Goal: Task Accomplishment & Management: Manage account settings

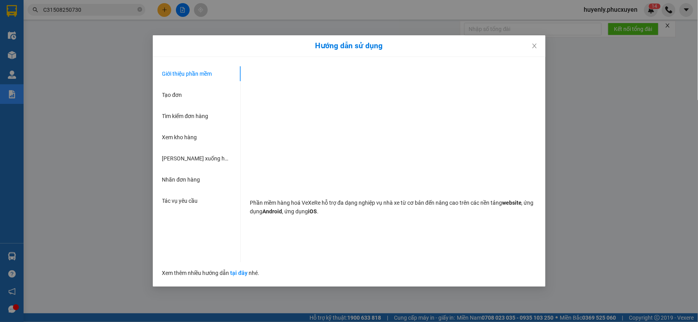
click at [142, 286] on div "Hướng dẫn sử dụng Giới thiệu phần mềm Tạo đơn Tìm kiếm đơn hàng Xem kho hàng Lê…" at bounding box center [349, 161] width 698 height 322
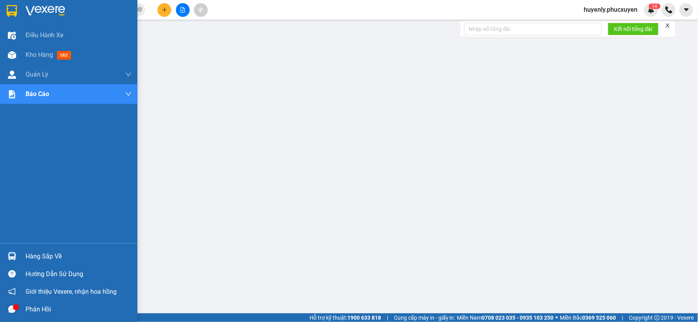
click at [2, 252] on div "Hàng sắp về" at bounding box center [68, 257] width 137 height 18
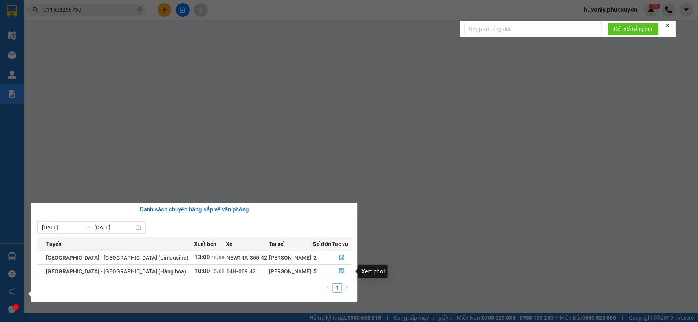
click at [341, 270] on icon "file-done" at bounding box center [341, 271] width 5 height 5
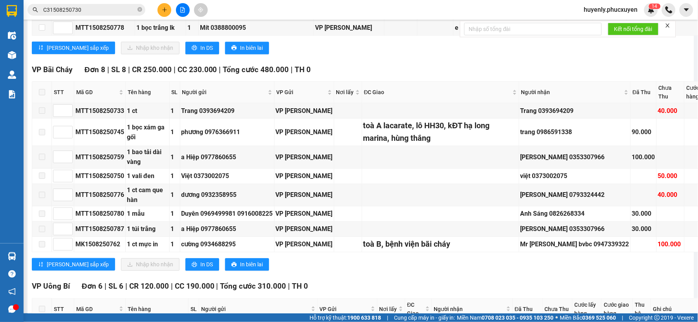
scroll to position [436, 0]
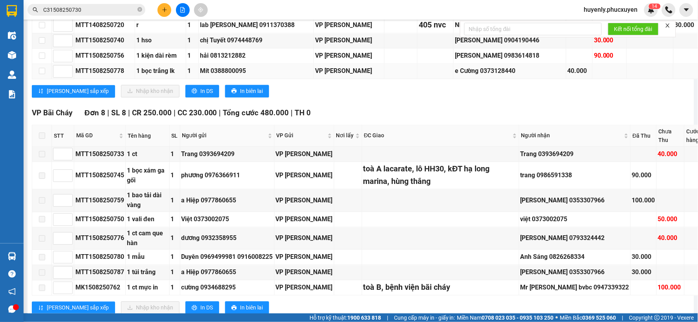
click at [474, 76] on div "e Cường 0373128440" at bounding box center [510, 71] width 110 height 10
copy div "0373128440"
click at [477, 61] on div "Mạnh Đan 0983614818" at bounding box center [510, 56] width 110 height 10
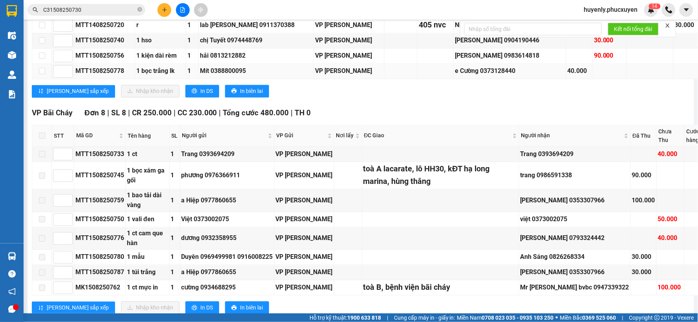
click at [460, 79] on td "e Cường 0373128440" at bounding box center [510, 71] width 112 height 15
click at [470, 76] on div "e Cường 0373128440" at bounding box center [510, 71] width 110 height 10
click at [337, 198] on div "TỔNG Đơn 27 | SL 27 | CR 1.040.000 | CC 890.000 ( Công nợ 40.000 ) | Tổng cước …" at bounding box center [437, 141] width 810 height 894
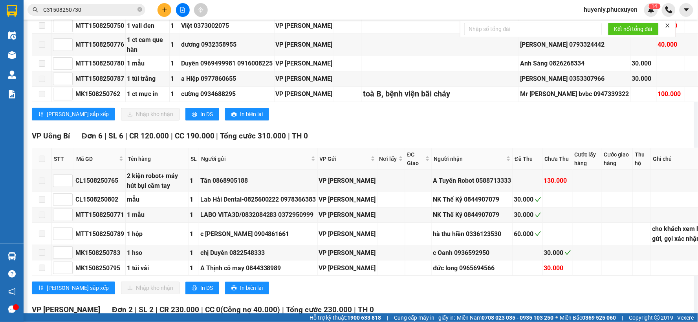
scroll to position [611, 0]
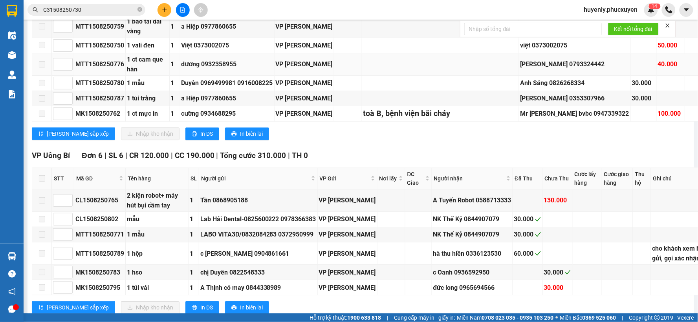
click at [427, 76] on td at bounding box center [440, 64] width 157 height 22
click at [440, 146] on div "VP Bãi Cháy Đơn 8 | SL 8 | CR 250.000 | CC 230.000 | Tổng cước 480.000 | TH 0 S…" at bounding box center [437, 39] width 810 height 213
click at [101, 9] on input "C31508250730" at bounding box center [89, 9] width 93 height 9
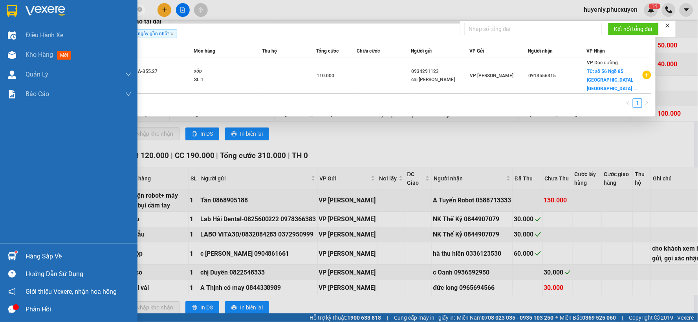
click at [20, 253] on div "Hàng sắp về" at bounding box center [68, 257] width 137 height 18
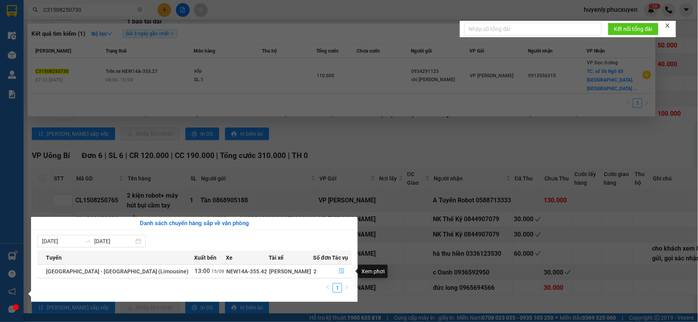
click at [340, 274] on icon "file-done" at bounding box center [342, 271] width 5 height 5
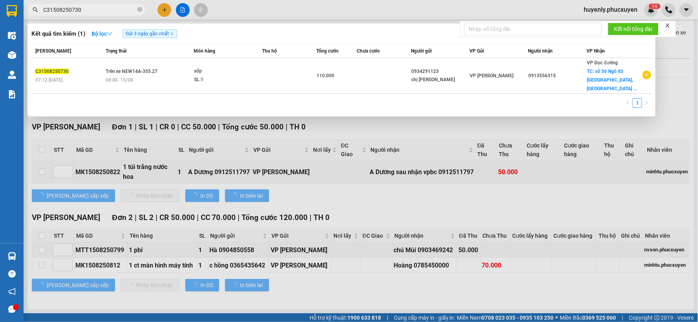
scroll to position [41, 0]
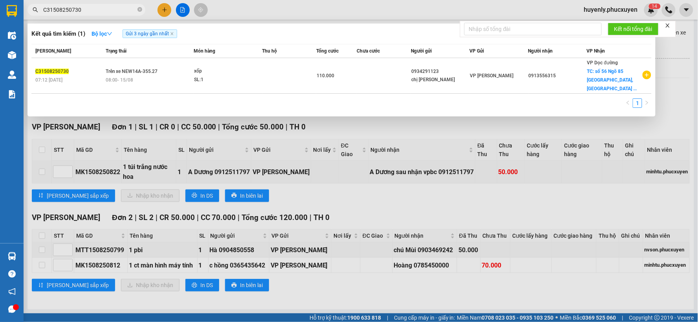
click at [357, 178] on div at bounding box center [349, 161] width 698 height 322
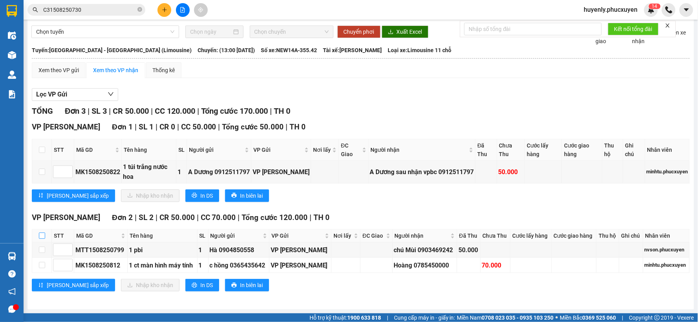
click at [45, 233] on input "checkbox" at bounding box center [42, 236] width 6 height 6
checkbox input "true"
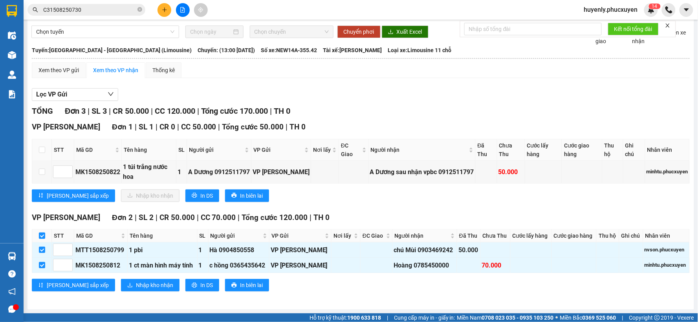
checkbox input "true"
click at [136, 283] on span "Nhập kho nhận" at bounding box center [154, 285] width 37 height 9
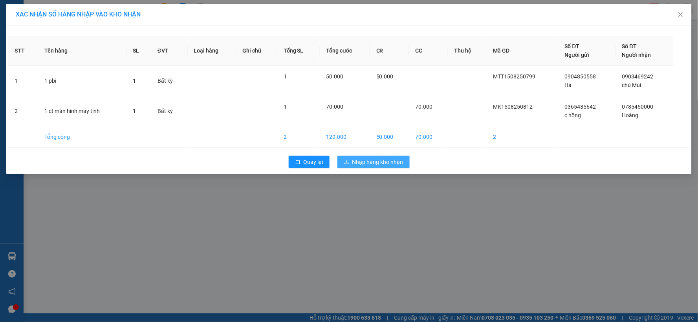
click at [388, 160] on span "Nhập hàng kho nhận" at bounding box center [377, 162] width 51 height 9
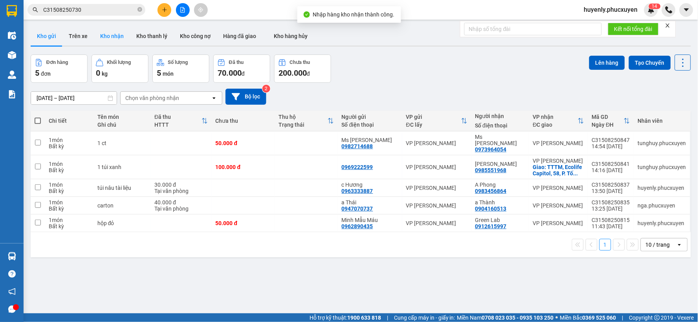
click at [120, 42] on button "Kho nhận" at bounding box center [112, 36] width 36 height 19
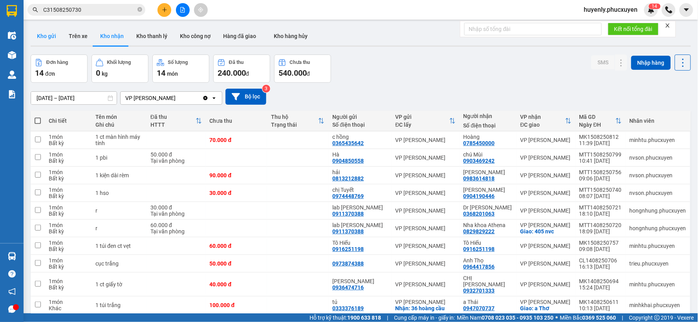
click at [51, 38] on button "Kho gửi" at bounding box center [47, 36] width 32 height 19
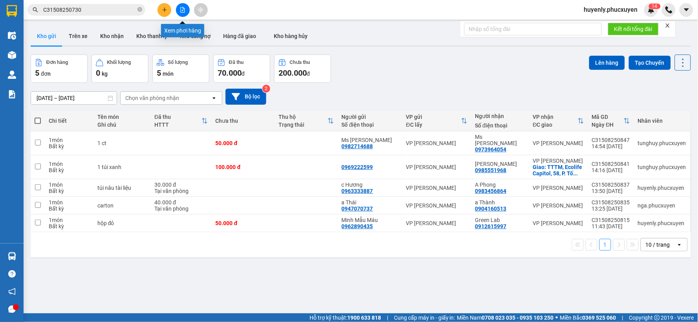
click at [181, 8] on icon "file-add" at bounding box center [182, 9] width 5 height 5
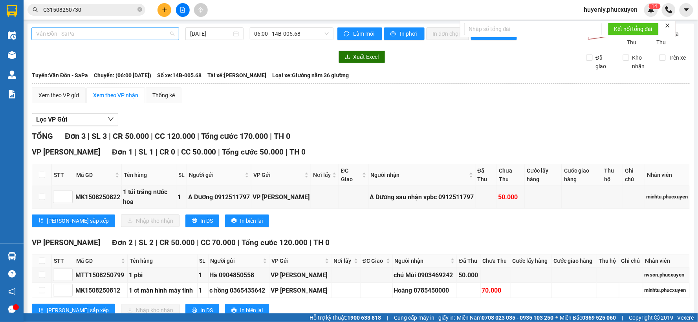
click at [116, 32] on span "Vân Đồn - SaPa" at bounding box center [105, 34] width 138 height 12
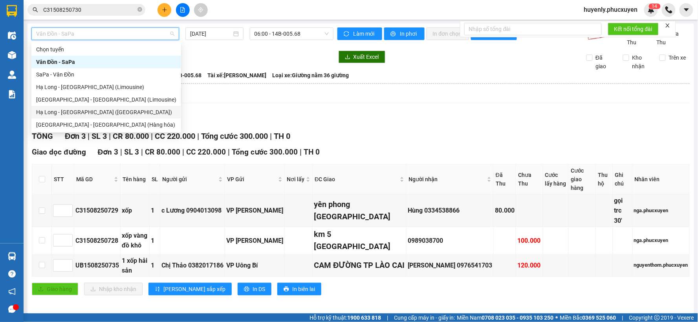
click at [93, 110] on div "Hạ Long - Hà Nội (Hàng hóa)" at bounding box center [106, 112] width 140 height 9
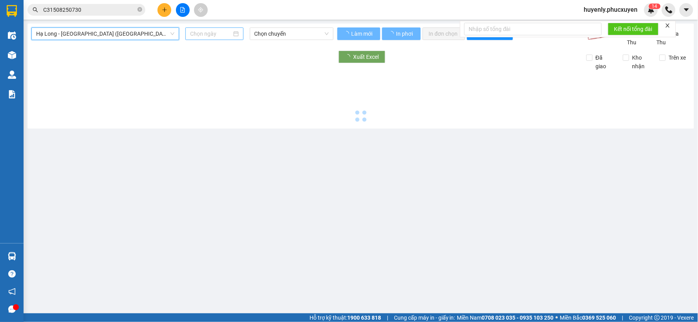
click at [194, 35] on input at bounding box center [210, 33] width 41 height 9
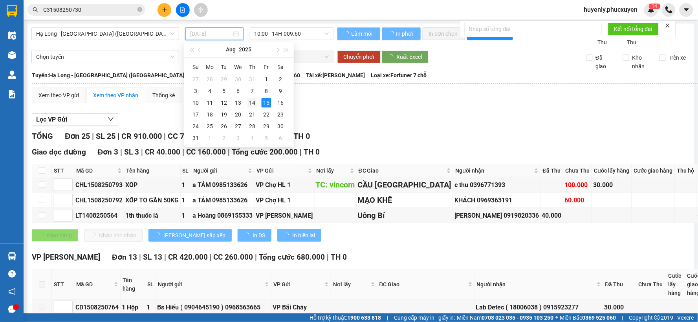
click at [256, 107] on div "14" at bounding box center [251, 102] width 9 height 9
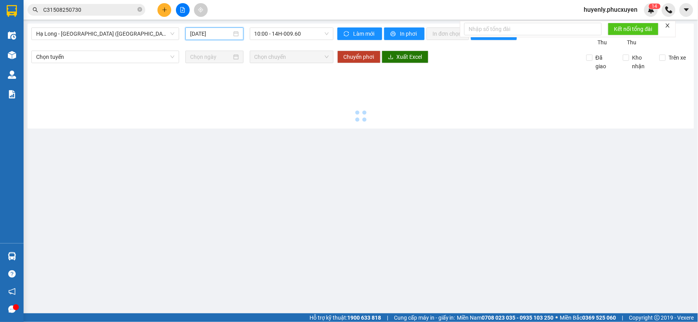
type input "14/08/2025"
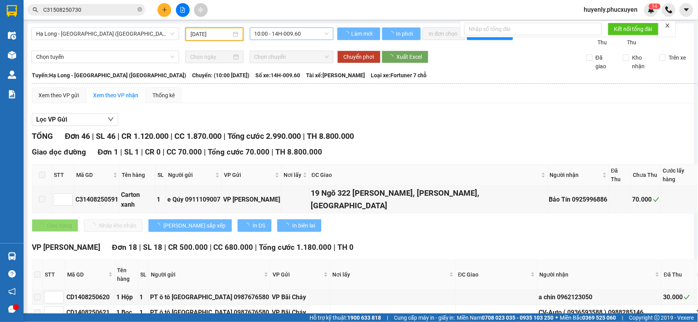
click at [301, 33] on span "10:00 - 14H-009.60" at bounding box center [292, 34] width 74 height 12
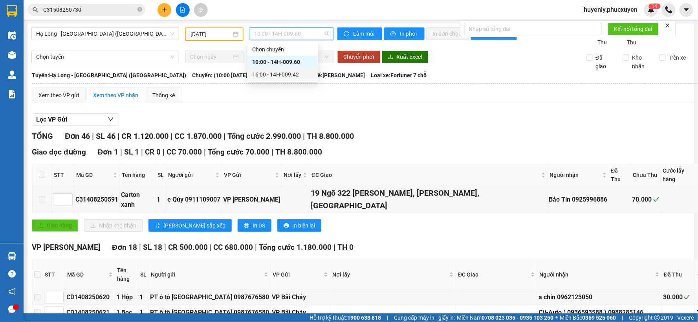
click at [281, 76] on div "16:00 - 14H-009.42" at bounding box center [282, 74] width 61 height 9
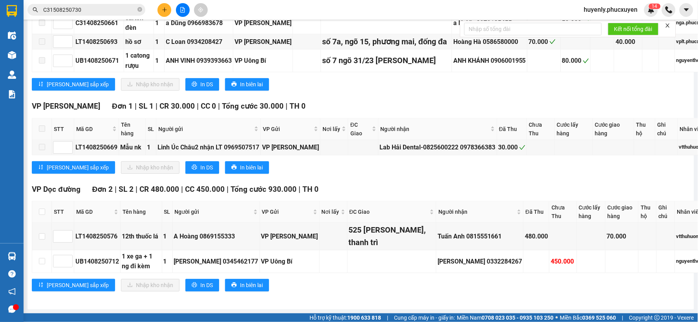
scroll to position [790, 0]
click at [98, 262] on div "UB1408250712" at bounding box center [97, 262] width 44 height 10
copy div "UB1408250712"
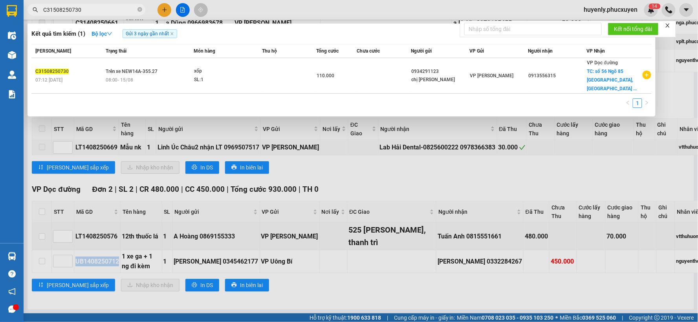
click at [112, 11] on input "C31508250730" at bounding box center [89, 9] width 93 height 9
paste input "UB1408250712"
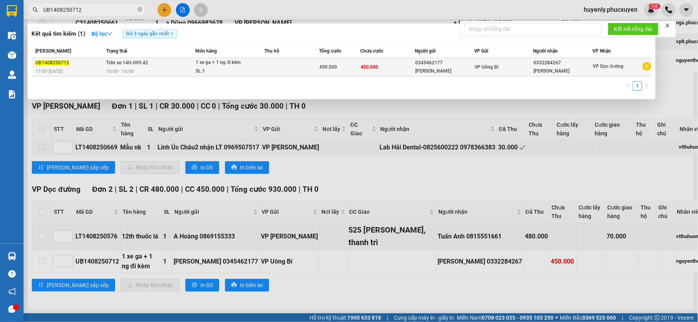
type input "UB1408250712"
click at [350, 65] on div "450.000" at bounding box center [340, 67] width 40 height 9
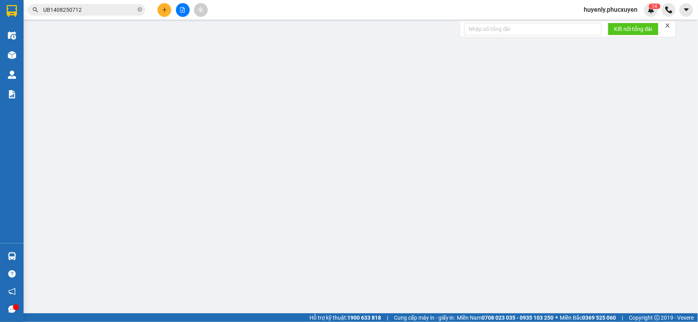
type input "0345462177"
type input "Nguyễn Thị Mỹ Hạnh"
type input "0332284267"
type input "Bùi Minh Hiển"
type input "450.000"
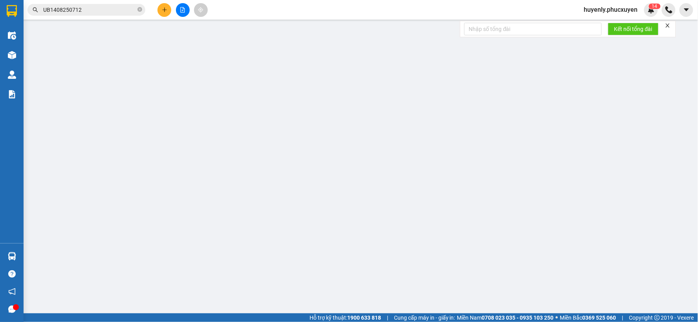
type input "450.000"
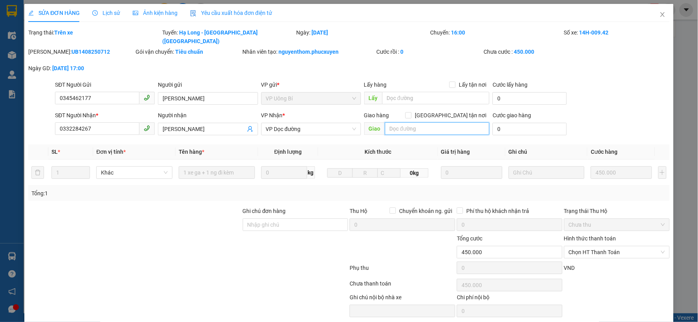
click at [440, 123] on input "text" at bounding box center [437, 129] width 105 height 13
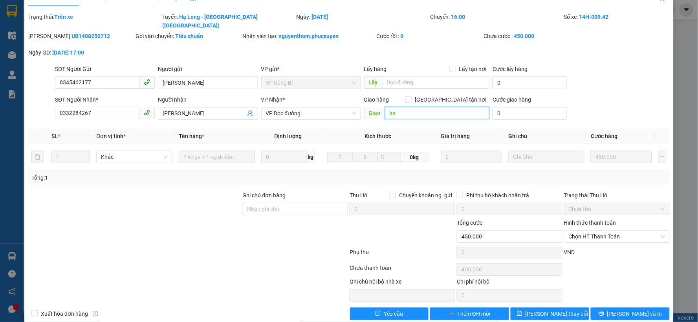
scroll to position [20, 0]
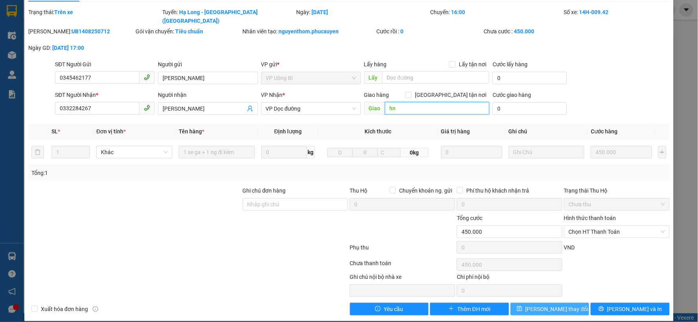
type input "hn"
click at [545, 305] on span "[PERSON_NAME] thay đổi" at bounding box center [557, 309] width 63 height 9
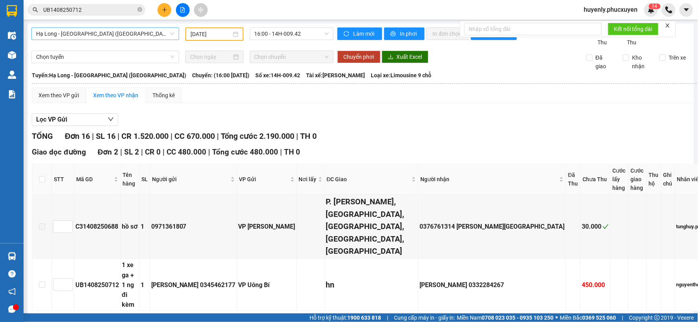
click at [140, 29] on span "Hạ Long - Hà Nội (Hàng hóa)" at bounding box center [105, 34] width 138 height 12
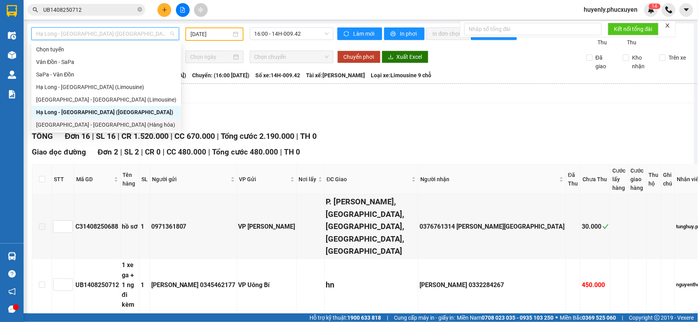
click at [95, 123] on div "Hà Nội - Hạ Long (Hàng hóa)" at bounding box center [106, 125] width 140 height 9
type input "[DATE]"
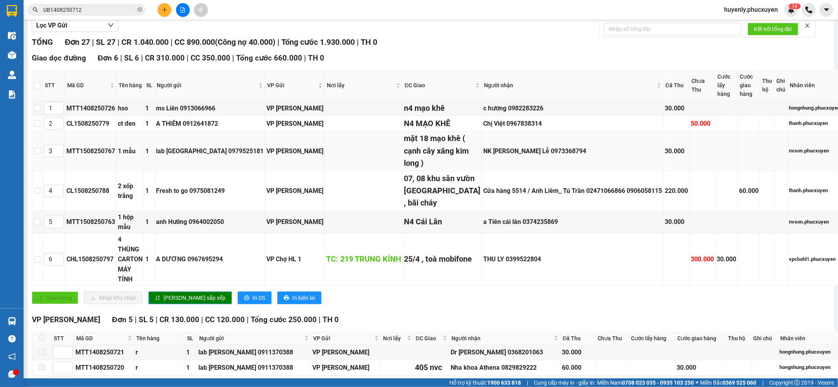
scroll to position [87, 0]
click at [101, 196] on div "CL1508250788" at bounding box center [90, 191] width 49 height 10
copy div "CL1508250788"
click at [118, 7] on input "UB1408250712" at bounding box center [89, 9] width 93 height 9
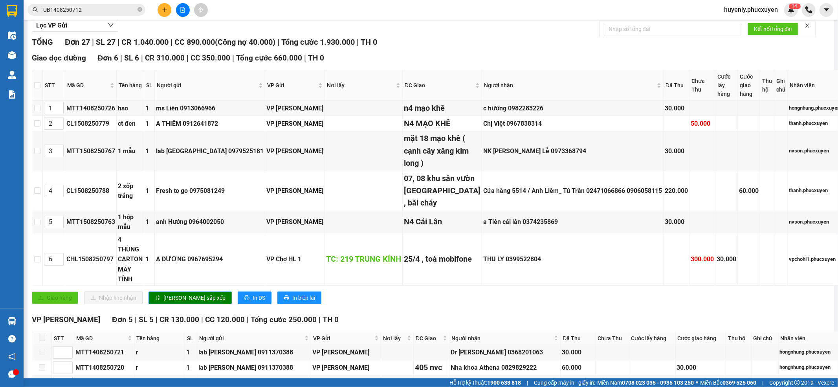
click at [118, 7] on input "UB1408250712" at bounding box center [89, 9] width 93 height 9
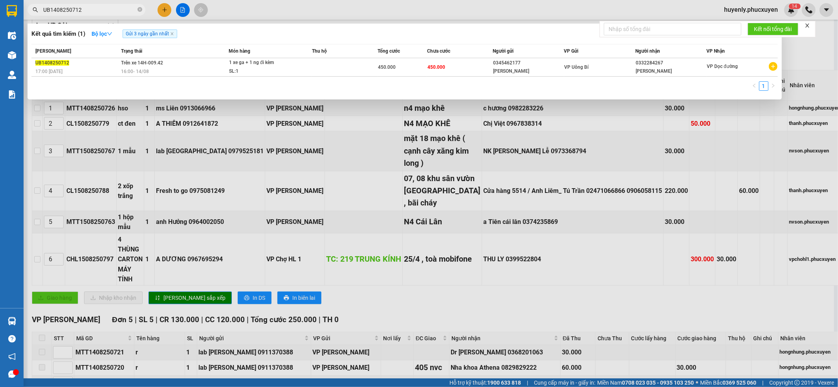
paste input "CL1508250788"
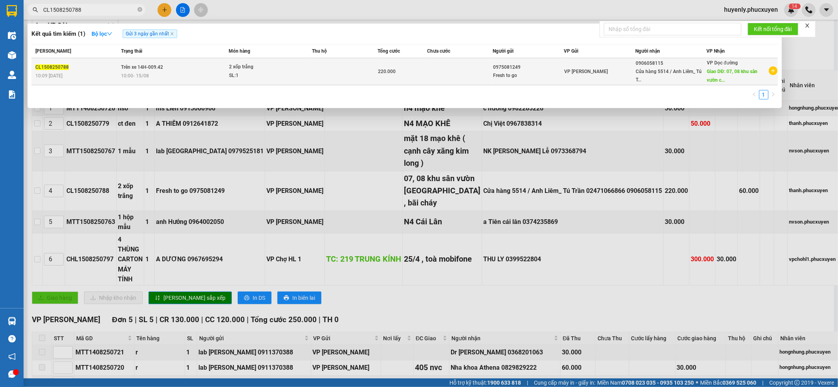
type input "CL1508250788"
click at [395, 68] on div "220.000" at bounding box center [402, 71] width 49 height 9
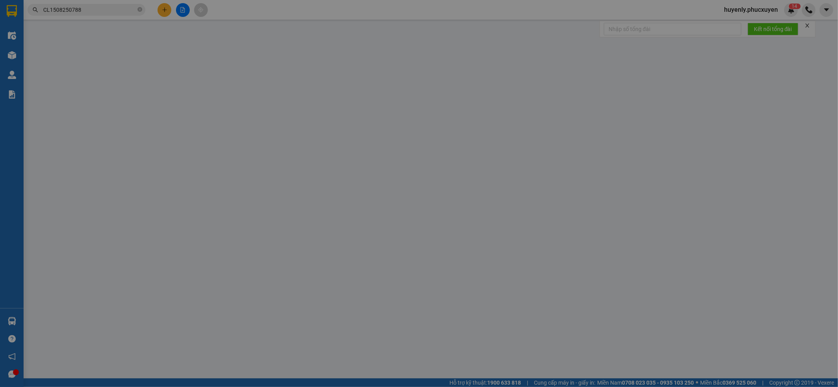
type input "0975081249"
type input "Fresh to go"
type input "0906058115"
type input "Cửa hàng 5514 / Anh Liêm_ Tú Trần 02471066866"
type input "07, 08 khu sân vườn cái dăm , bãi cháy"
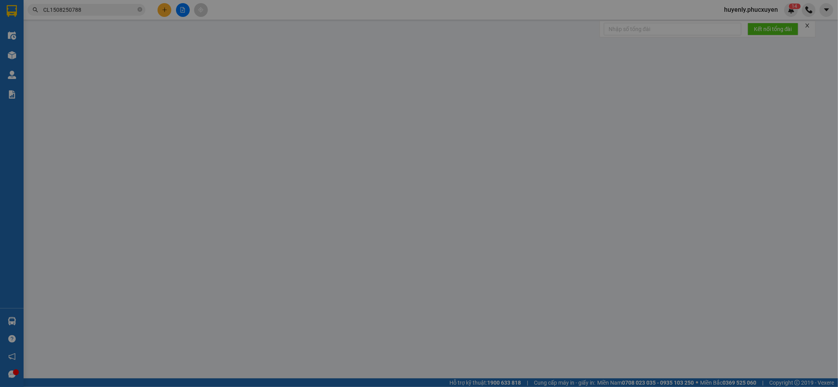
type input "60.000"
type input "220.000"
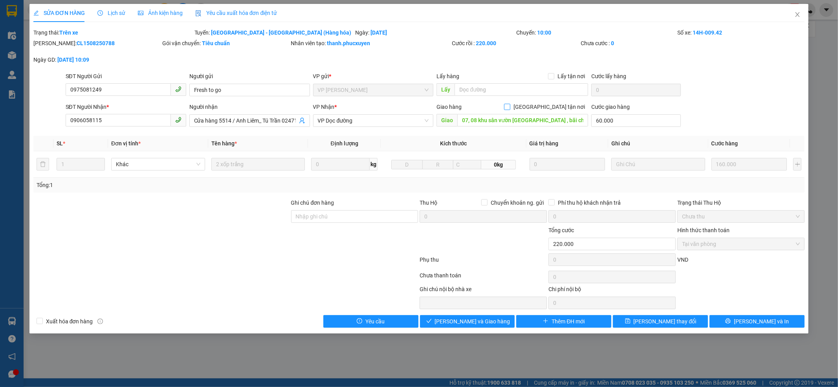
click at [509, 104] on input "[GEOGRAPHIC_DATA] tận nơi" at bounding box center [506, 106] width 5 height 5
checkbox input "true"
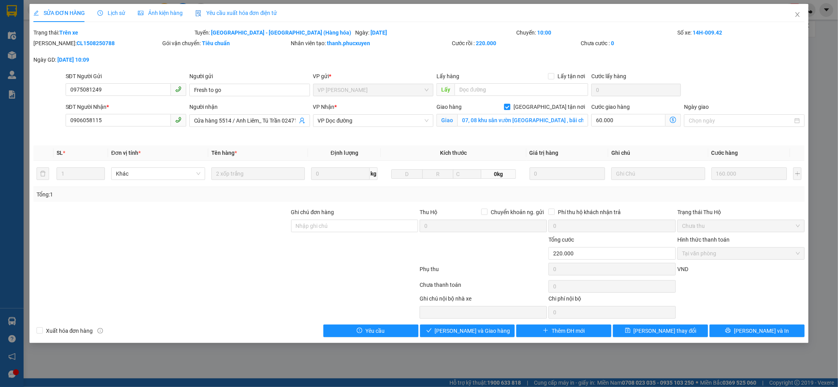
click at [648, 322] on div "SỬA ĐƠN HÀNG Lịch sử Ảnh kiện hàng Yêu cầu xuất hóa đơn điện tử Total Paid Fee …" at bounding box center [418, 173] width 779 height 339
click at [649, 322] on span "[PERSON_NAME] thay đổi" at bounding box center [665, 330] width 63 height 9
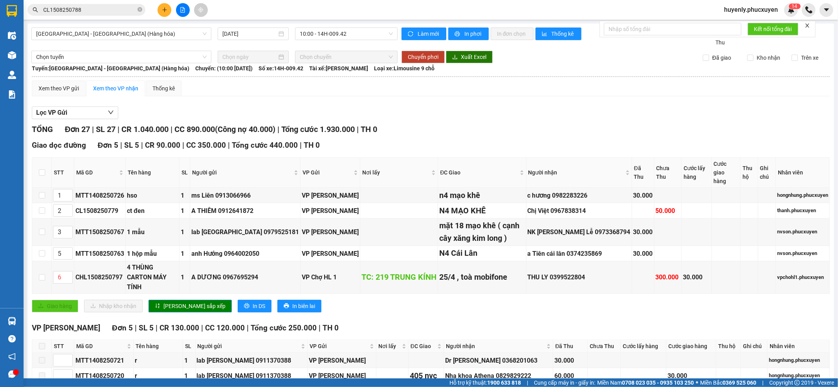
click at [47, 170] on th at bounding box center [42, 173] width 20 height 30
click at [46, 170] on th at bounding box center [42, 173] width 20 height 30
click at [44, 170] on input "checkbox" at bounding box center [42, 172] width 6 height 6
checkbox input "true"
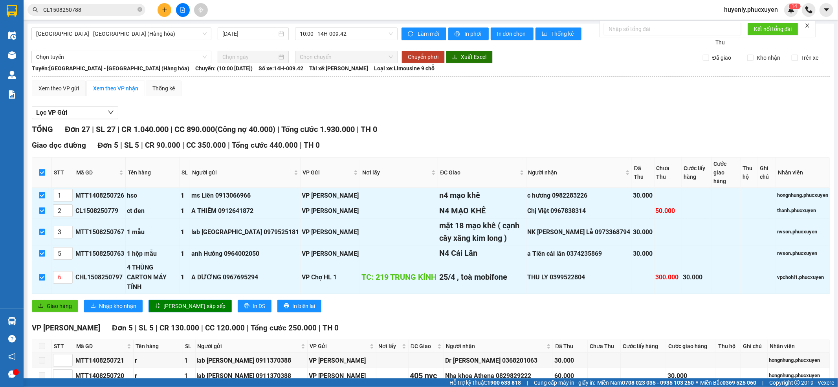
checkbox input "true"
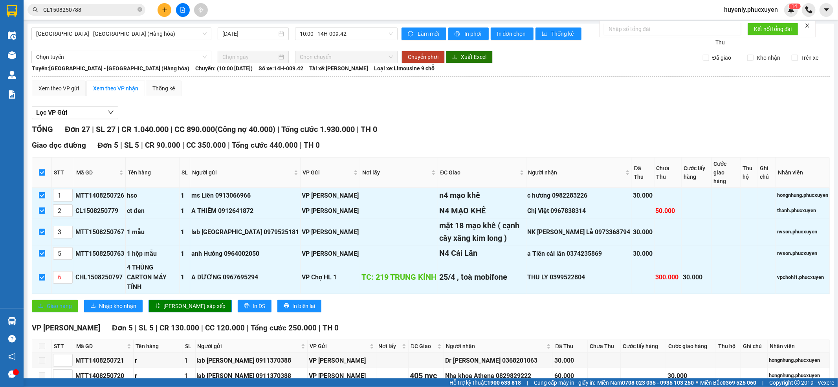
click at [53, 304] on span "Giao hàng" at bounding box center [59, 306] width 25 height 9
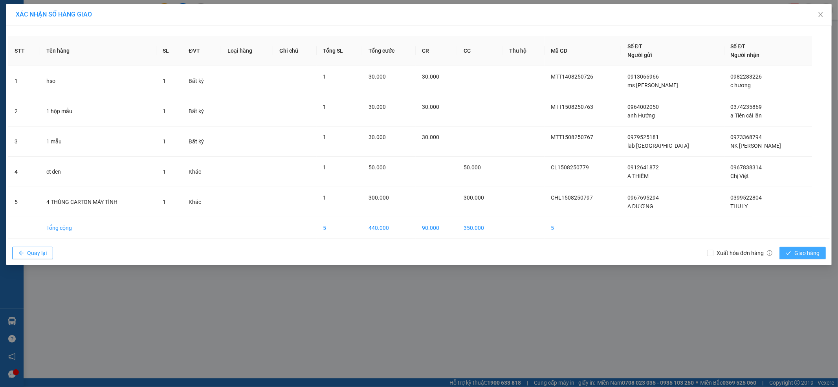
click at [698, 252] on span "Giao hàng" at bounding box center [806, 253] width 25 height 9
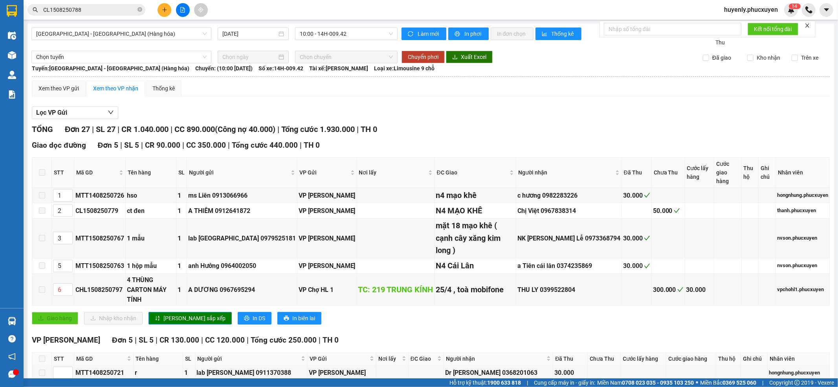
click at [104, 9] on input "CL1508250788" at bounding box center [89, 9] width 93 height 9
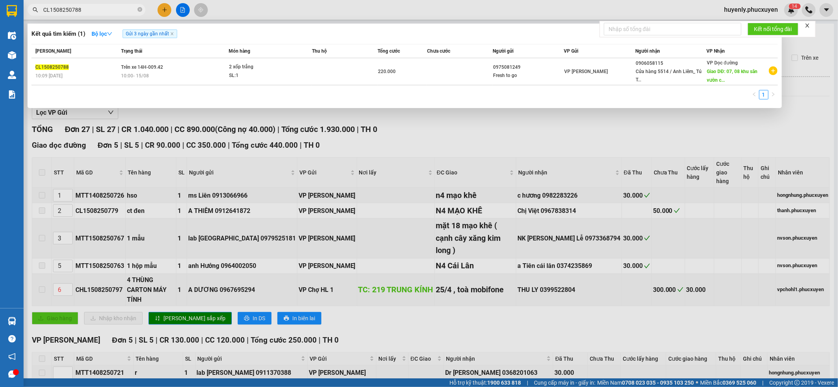
paste input "MTT1208250201"
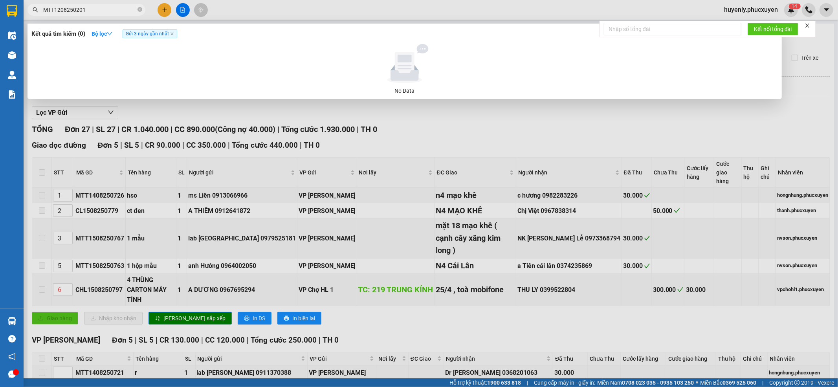
type input "MTT1208250201"
click at [367, 180] on div at bounding box center [419, 193] width 838 height 387
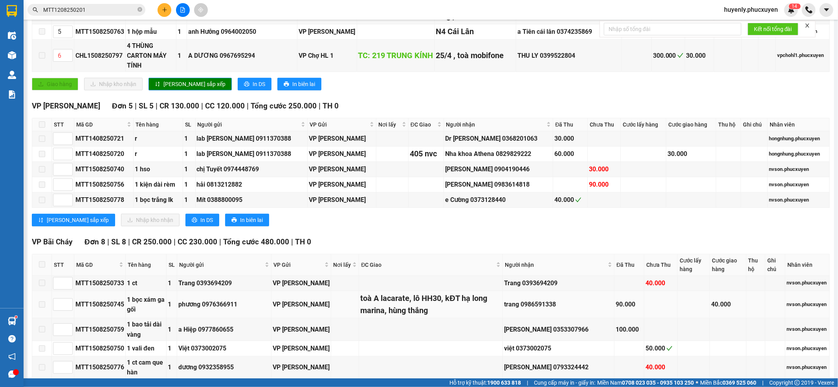
scroll to position [131, 0]
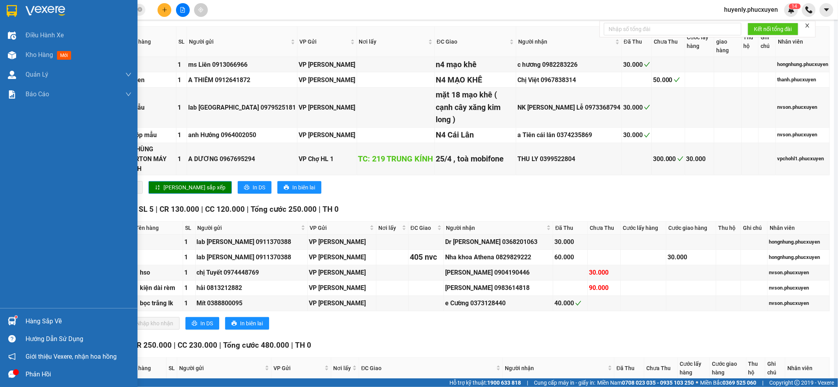
click at [46, 316] on div "Hàng sắp về" at bounding box center [79, 321] width 106 height 12
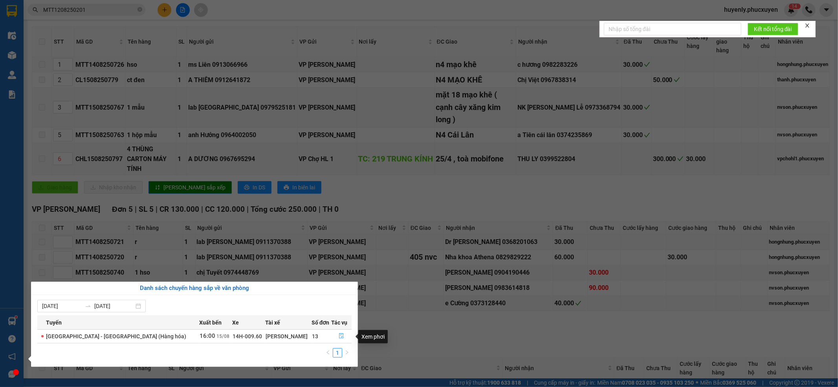
click at [343, 322] on button "button" at bounding box center [342, 336] width 20 height 13
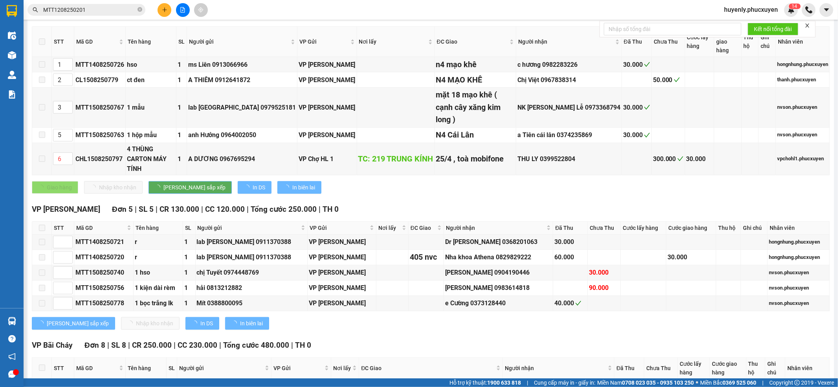
click at [338, 322] on div "VP Bãi Cháy Đơn 8 | SL 8 | CR 250.000 | CC 230.000 | Tổng cước 480.000 | TH 0" at bounding box center [431, 345] width 798 height 12
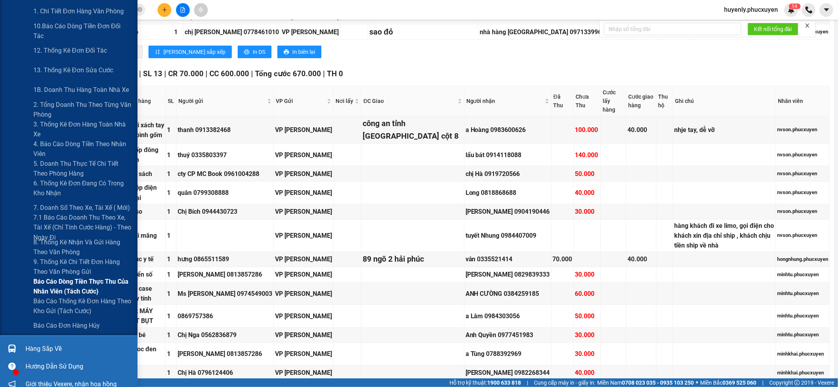
scroll to position [169, 0]
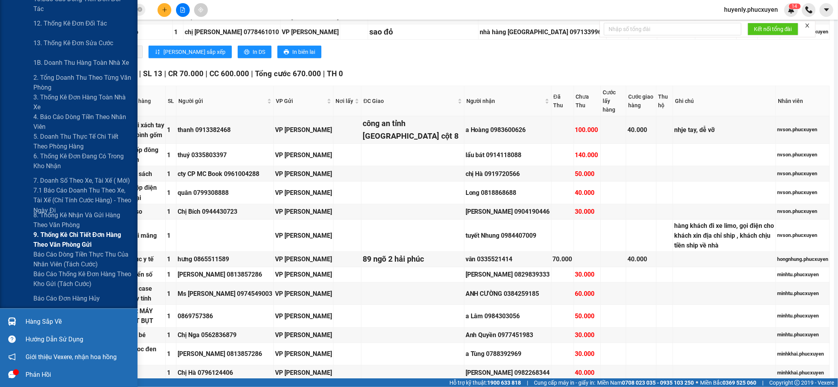
click at [69, 234] on span "9. Thống kê chi tiết đơn hàng theo văn phòng gửi" at bounding box center [82, 240] width 98 height 20
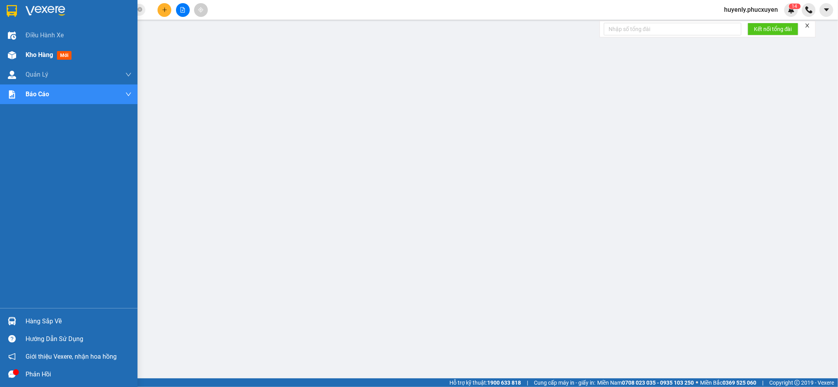
click at [5, 56] on div at bounding box center [12, 55] width 14 height 14
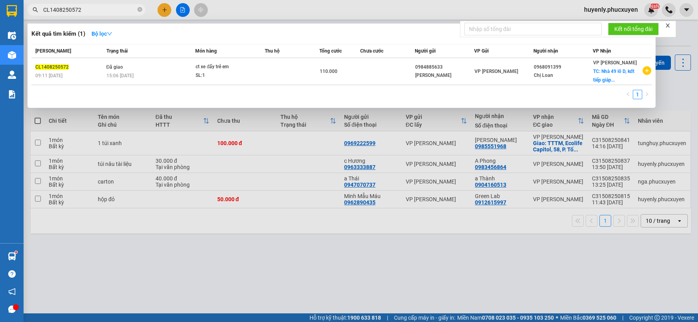
click at [132, 6] on input "CL1408250572" at bounding box center [89, 9] width 93 height 9
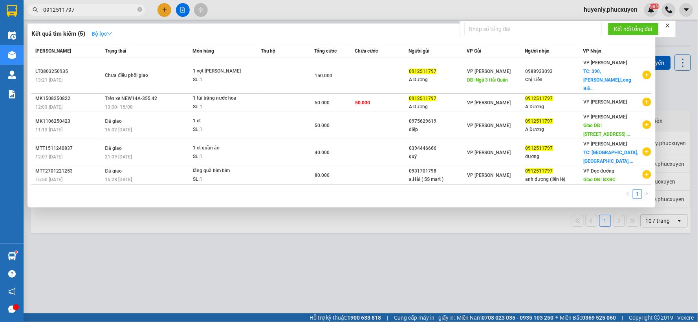
type input "0912511797"
click at [109, 33] on icon "down" at bounding box center [109, 33] width 5 height 5
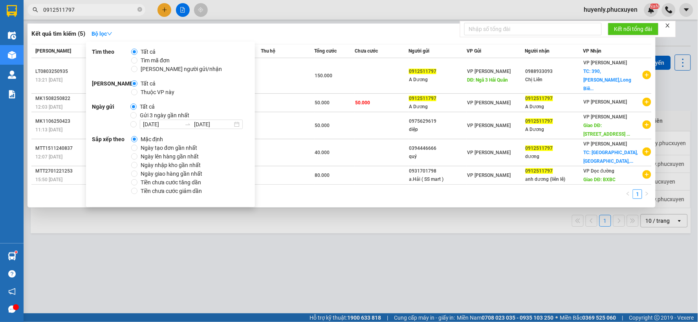
click at [157, 112] on span "Gửi 3 ngày gần nhất" at bounding box center [165, 115] width 56 height 9
click at [137, 112] on input "Gửi 3 ngày gần nhất" at bounding box center [133, 115] width 6 height 6
radio input "true"
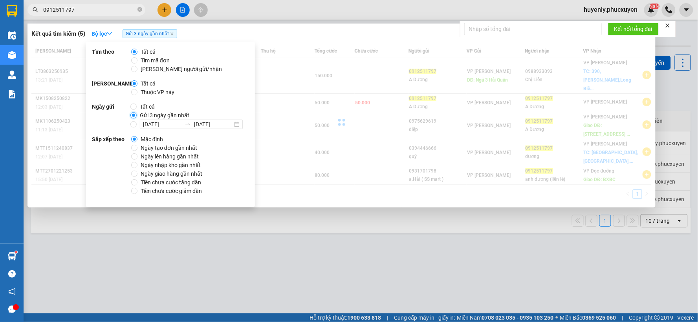
radio input "false"
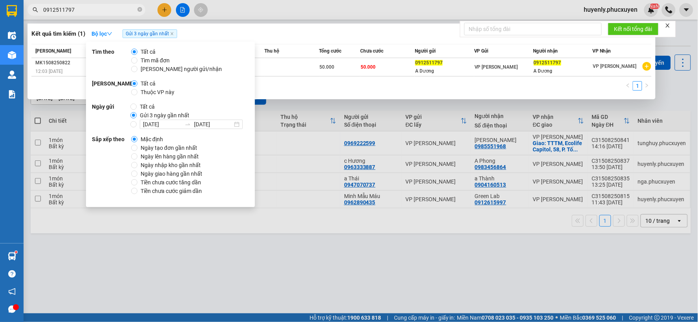
click at [297, 37] on div "Kết quả tìm kiếm ( 1 ) Bộ lọc Gửi 3 ngày gần nhất" at bounding box center [341, 33] width 620 height 13
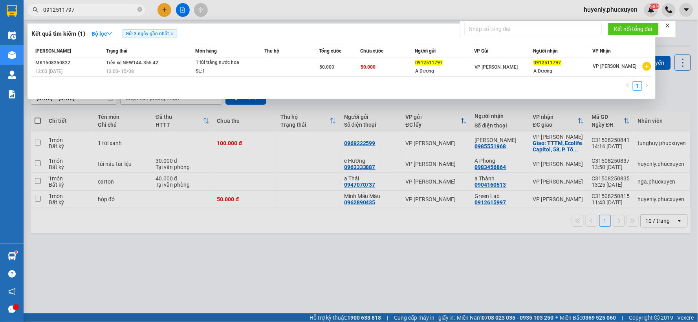
click at [305, 278] on div at bounding box center [349, 161] width 698 height 322
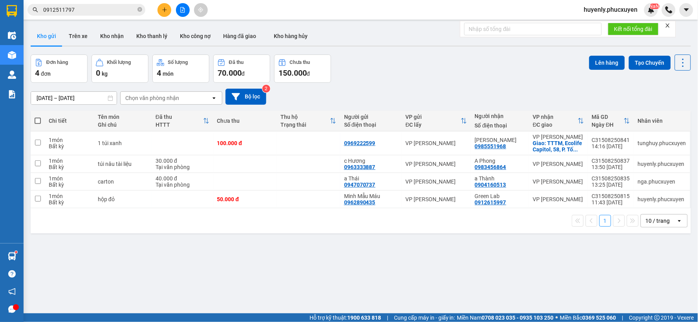
click at [106, 7] on input "0912511797" at bounding box center [89, 9] width 93 height 9
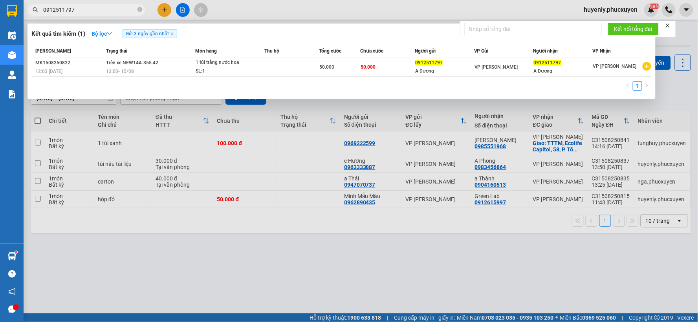
click at [466, 77] on div "[PERSON_NAME] thái Món hàng Thu hộ Tổng cước Chưa cước Người gửi VP Gửi Người n…" at bounding box center [341, 69] width 620 height 51
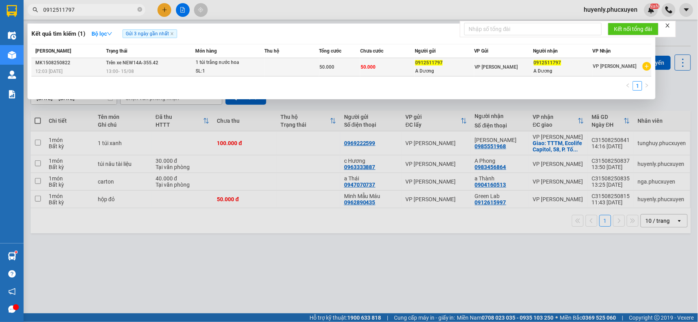
click at [466, 68] on div "A Dương" at bounding box center [444, 71] width 59 height 8
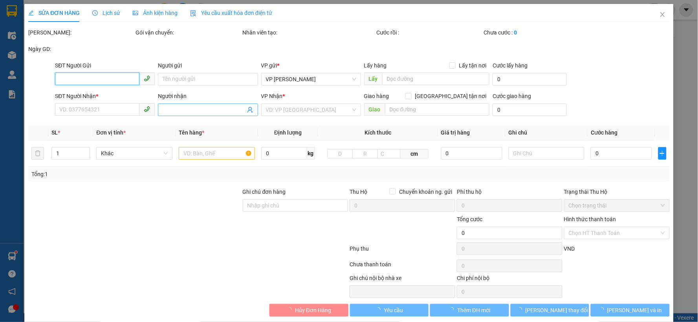
type input "0912511797"
type input "A Dương"
type input "0912511797"
type input "A Dương"
type input "50.000"
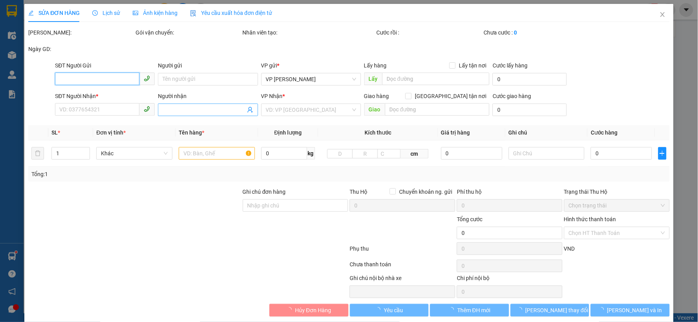
type input "50.000"
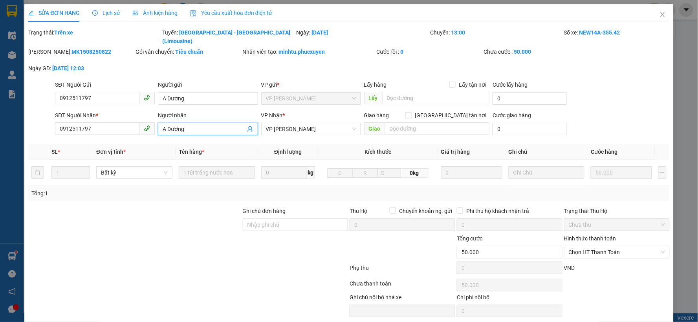
click at [198, 125] on input "A Dương" at bounding box center [204, 129] width 82 height 9
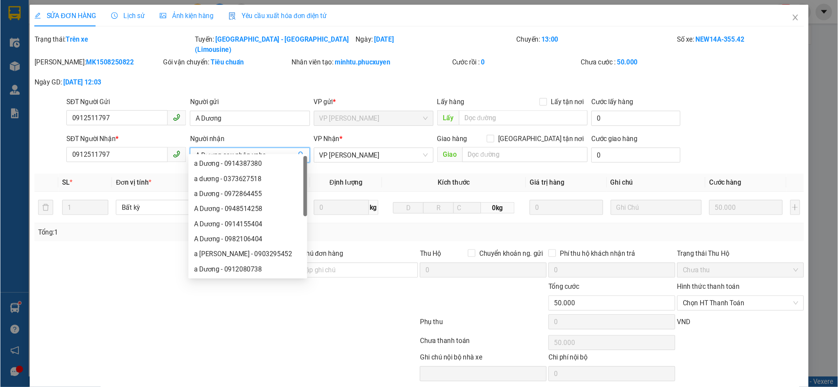
scroll to position [20, 0]
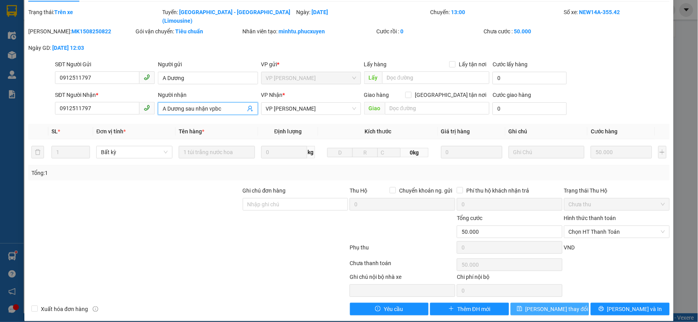
type input "A Dương sau nhận vpbc"
click at [550, 305] on span "[PERSON_NAME] thay đổi" at bounding box center [557, 309] width 63 height 9
